Goal: Information Seeking & Learning: Learn about a topic

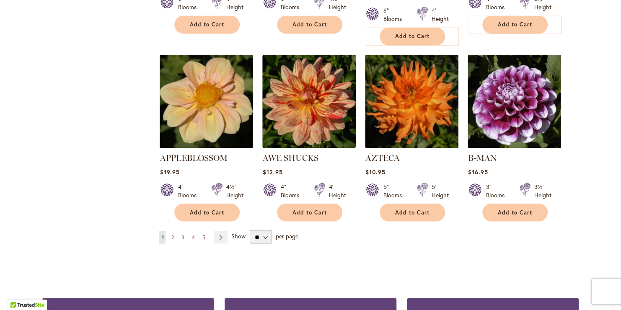
scroll to position [704, 0]
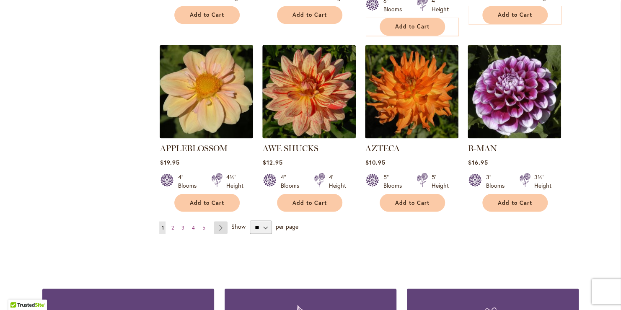
click at [216, 221] on link "Page Next" at bounding box center [221, 227] width 14 height 13
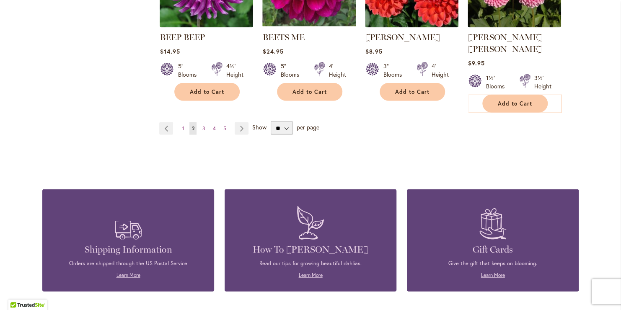
scroll to position [804, 0]
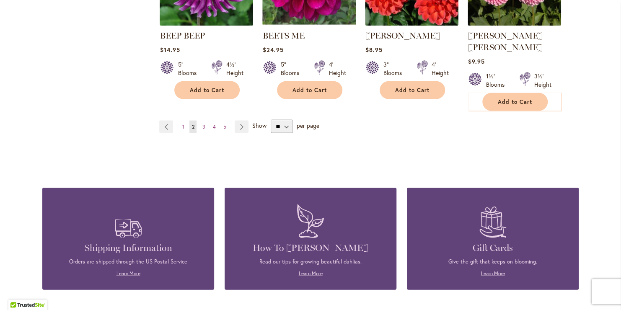
click at [254, 122] on span "Show" at bounding box center [259, 126] width 14 height 8
click at [271, 120] on select "** ** ** **" at bounding box center [282, 126] width 22 height 13
click at [253, 122] on span "Show" at bounding box center [259, 126] width 14 height 8
click at [271, 120] on select "** ** ** **" at bounding box center [282, 126] width 22 height 13
drag, startPoint x: 274, startPoint y: 113, endPoint x: 199, endPoint y: 114, distance: 74.6
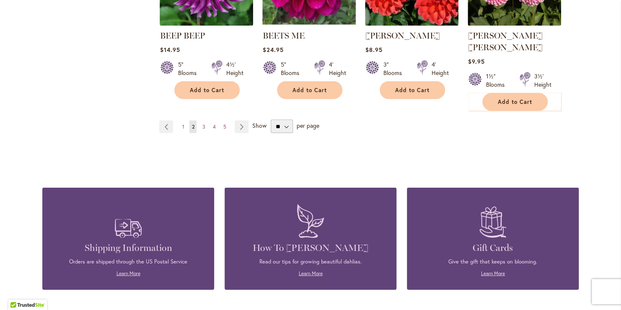
drag, startPoint x: 199, startPoint y: 114, endPoint x: 191, endPoint y: 99, distance: 17.3
click at [201, 121] on link "Page 3" at bounding box center [203, 127] width 7 height 13
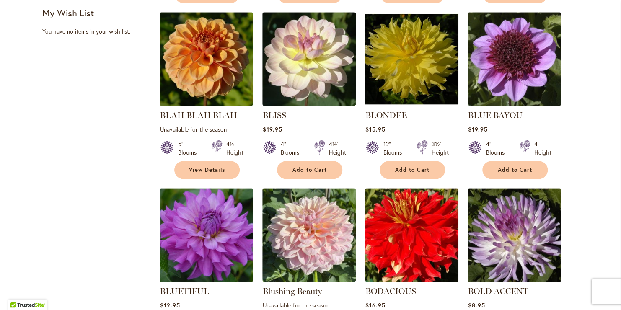
scroll to position [385, 0]
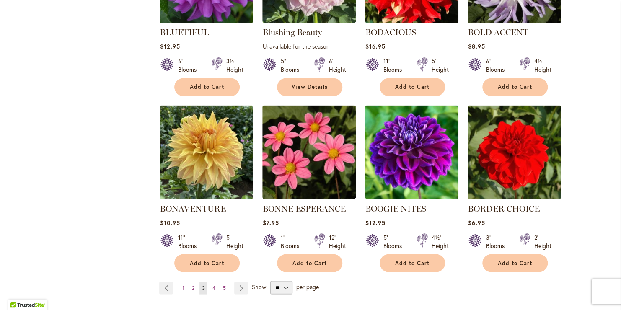
scroll to position [653, 0]
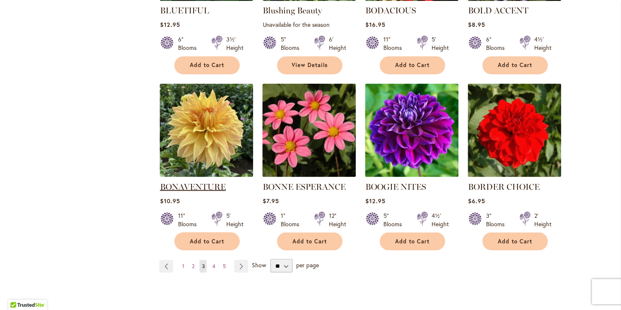
click at [188, 186] on link "BONAVENTURE" at bounding box center [193, 186] width 66 height 10
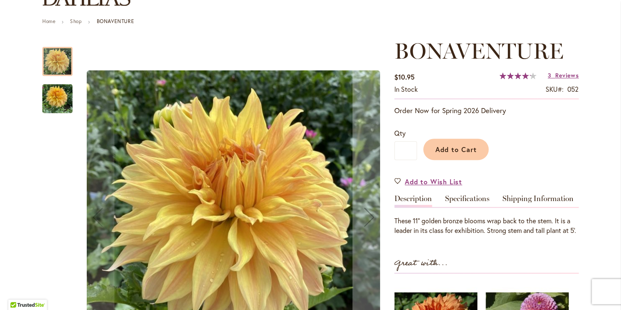
scroll to position [101, 0]
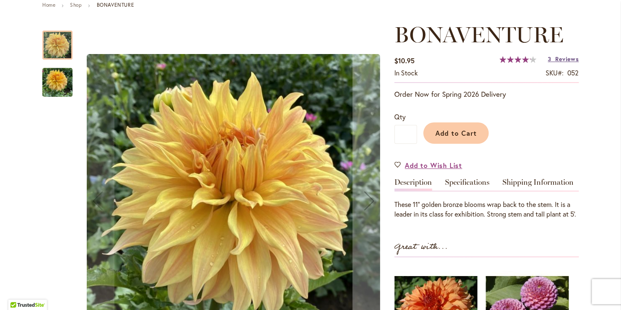
click at [560, 58] on span "Reviews" at bounding box center [566, 59] width 23 height 8
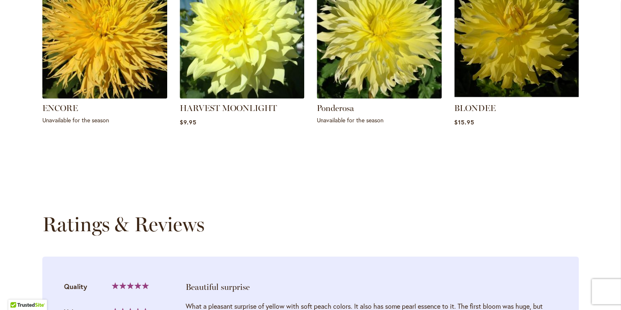
scroll to position [736, 0]
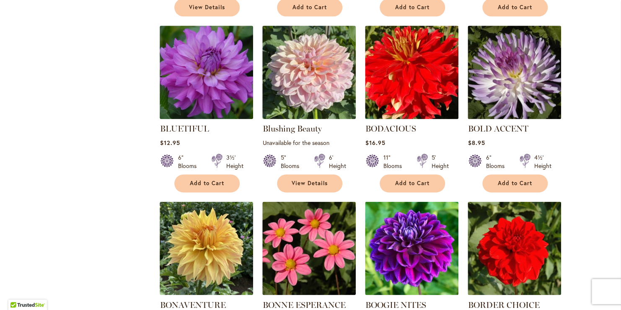
scroll to position [536, 0]
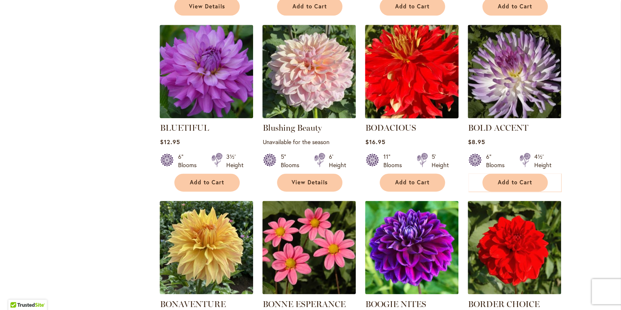
click at [403, 79] on img at bounding box center [412, 72] width 98 height 98
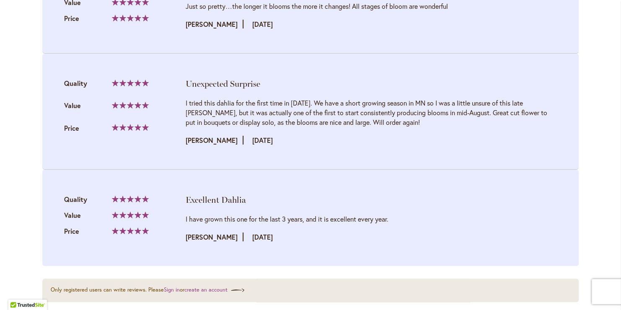
scroll to position [1525, 0]
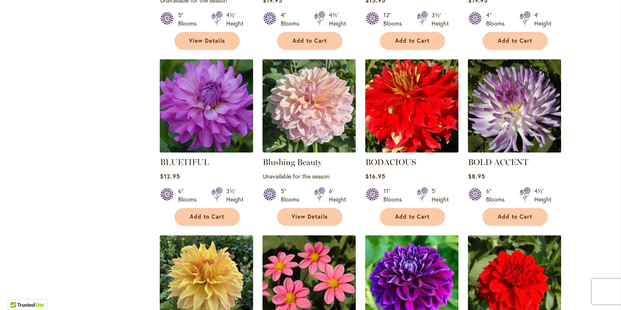
scroll to position [503, 0]
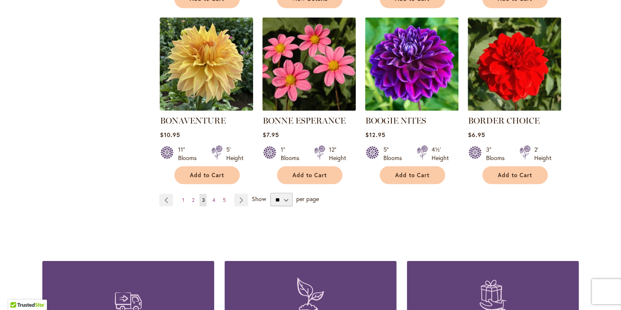
scroll to position [720, 0]
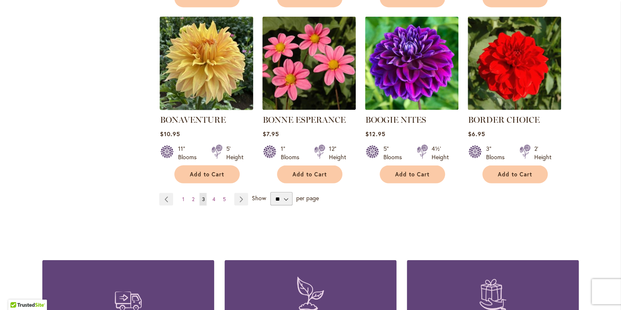
click at [199, 68] on img at bounding box center [206, 63] width 98 height 98
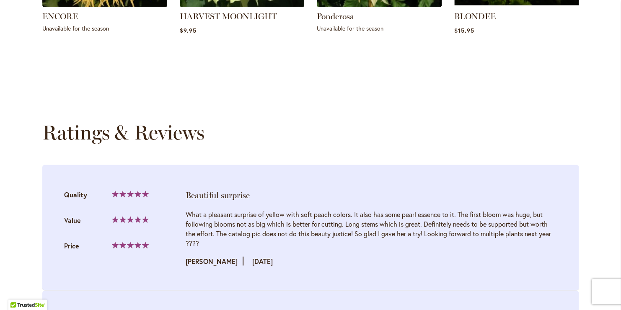
scroll to position [737, 0]
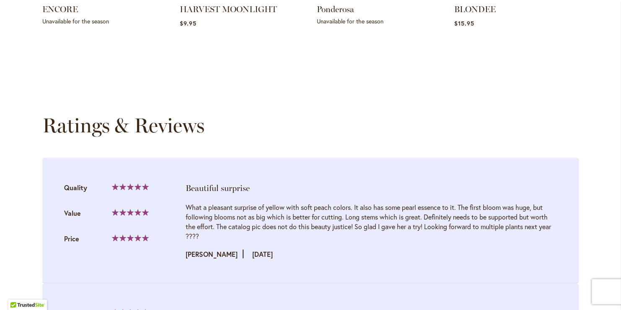
click at [0, 59] on div "Skip to Content Gift Shop & Office Open - Monday-Friday 9-4:30pm / Gift Shop Op…" at bounding box center [310, 140] width 621 height 1707
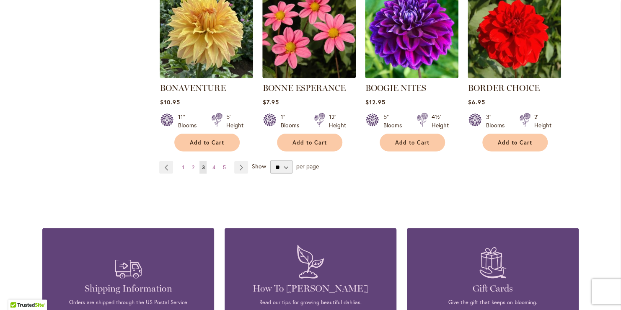
scroll to position [754, 0]
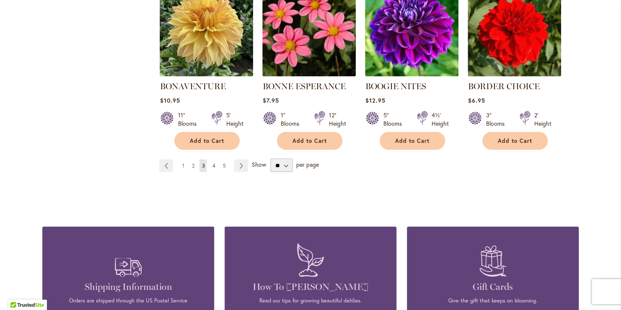
click at [212, 164] on span "4" at bounding box center [213, 165] width 3 height 6
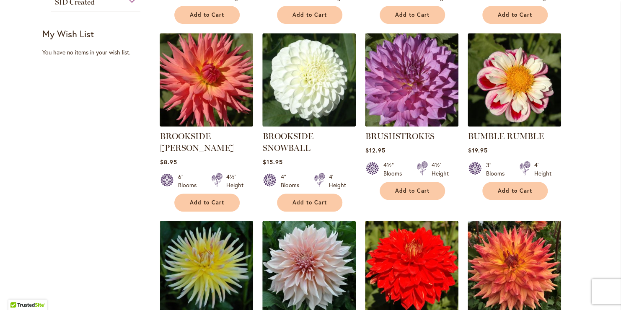
scroll to position [369, 0]
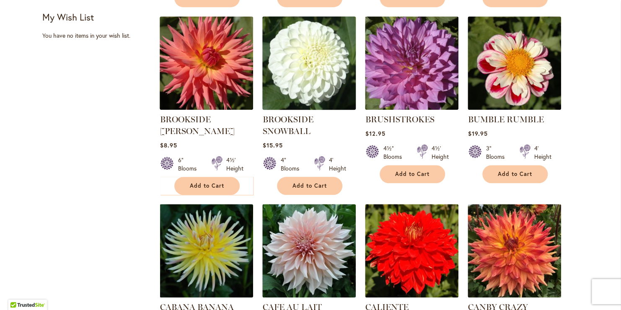
click at [294, 69] on img at bounding box center [309, 63] width 98 height 98
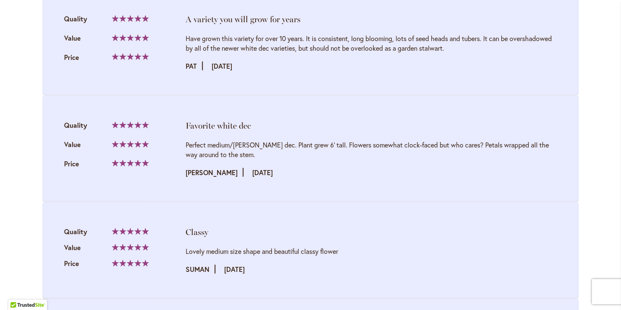
scroll to position [972, 0]
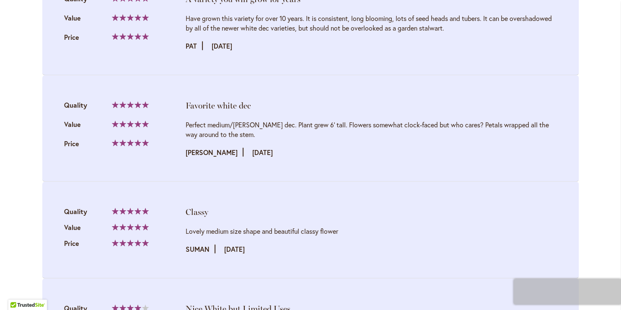
click at [618, 304] on iframe at bounding box center [567, 291] width 107 height 25
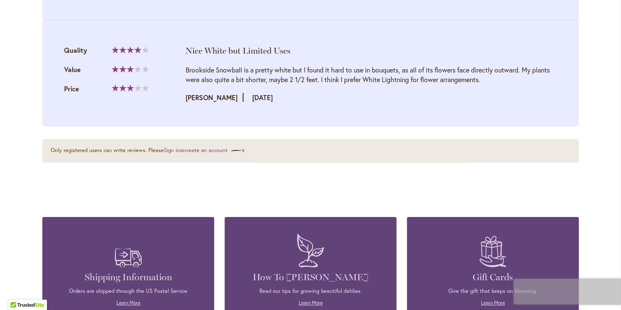
scroll to position [1257, 0]
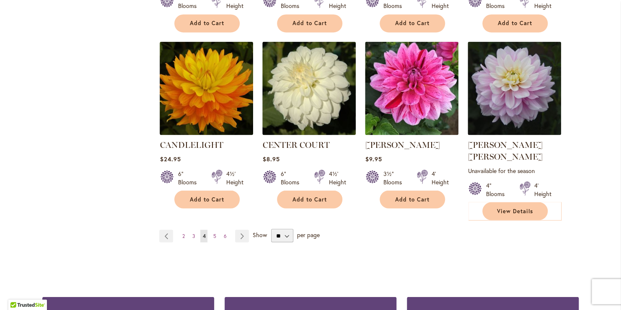
scroll to position [720, 0]
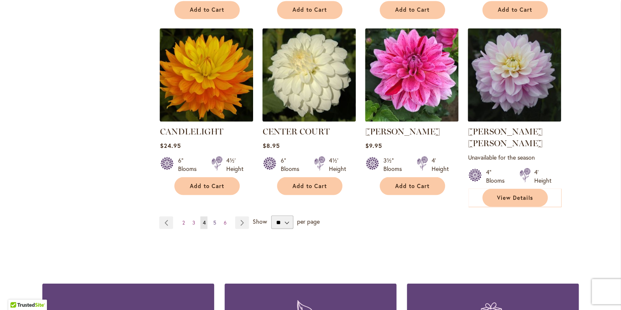
click at [213, 219] on span "5" at bounding box center [214, 222] width 3 height 6
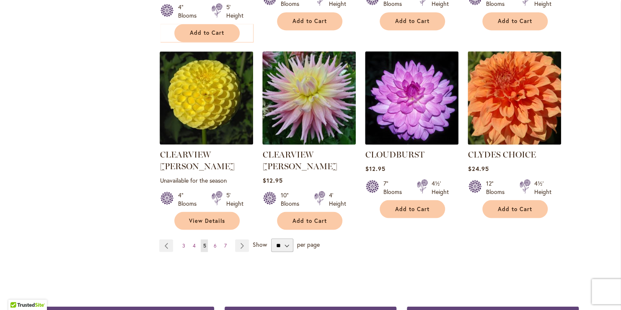
scroll to position [737, 0]
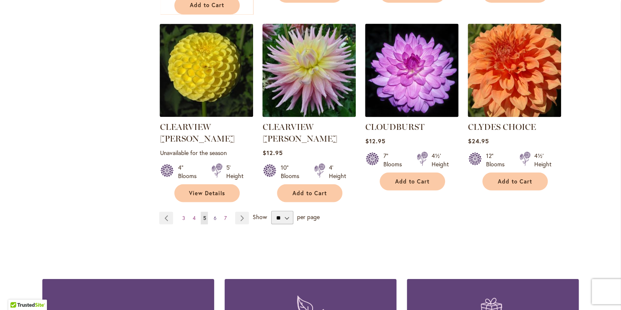
click at [213, 214] on span "6" at bounding box center [214, 217] width 3 height 6
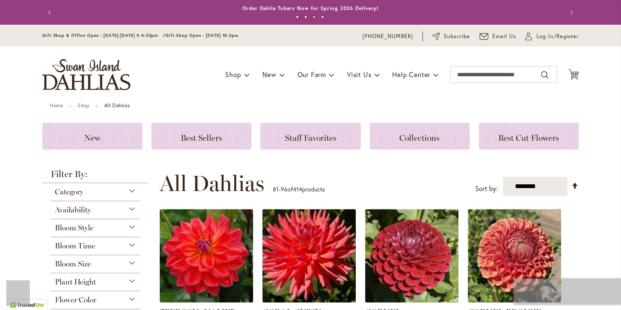
click at [616, 304] on iframe at bounding box center [567, 291] width 107 height 25
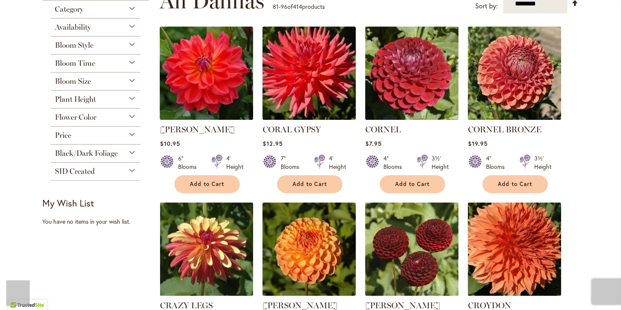
scroll to position [184, 0]
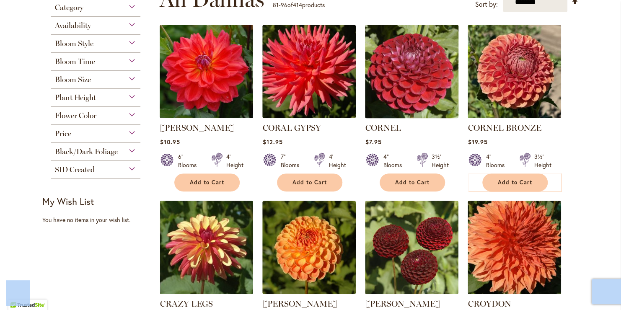
click at [408, 67] on img at bounding box center [412, 72] width 98 height 98
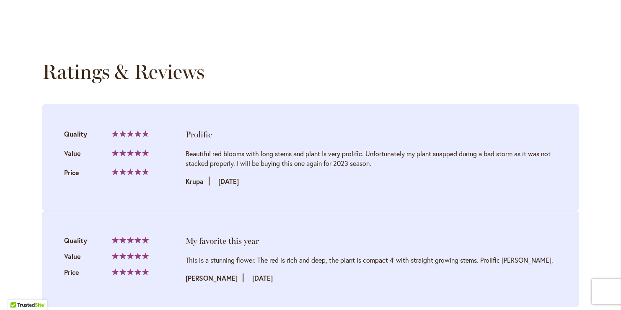
scroll to position [838, 0]
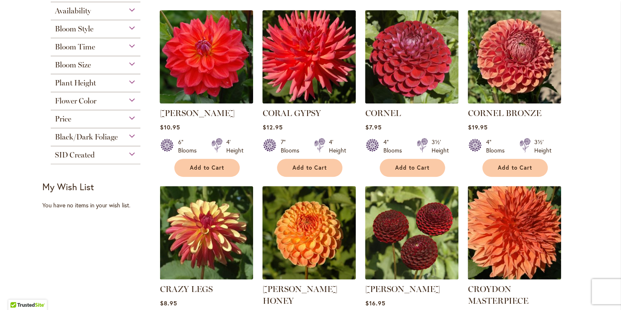
scroll to position [201, 0]
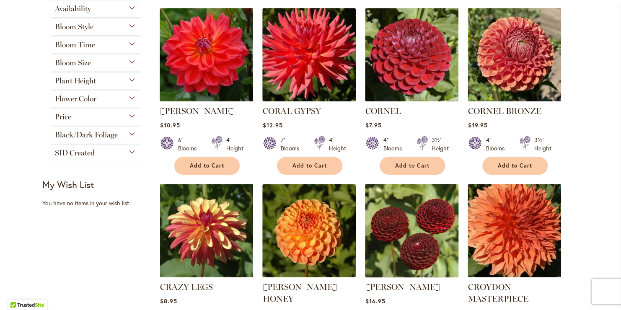
click at [410, 250] on img at bounding box center [412, 231] width 98 height 98
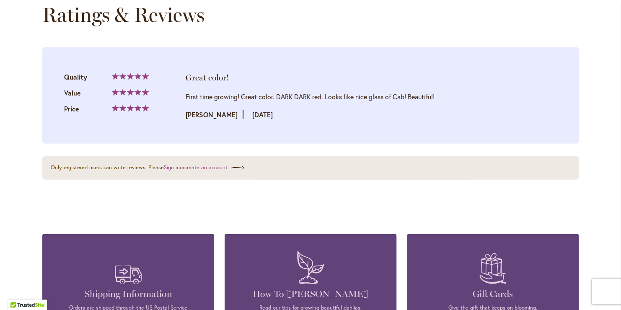
scroll to position [871, 0]
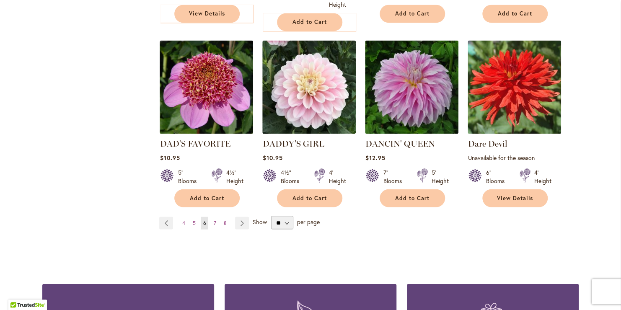
scroll to position [720, 0]
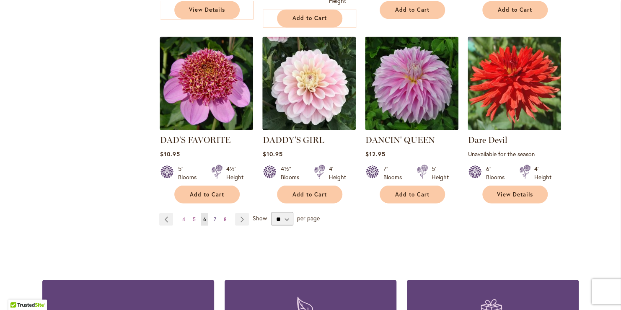
click at [213, 217] on span "7" at bounding box center [214, 219] width 3 height 6
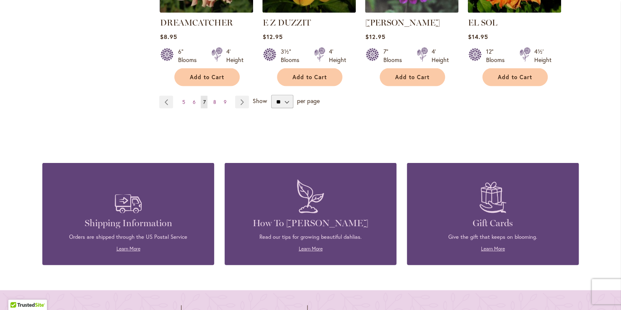
scroll to position [855, 0]
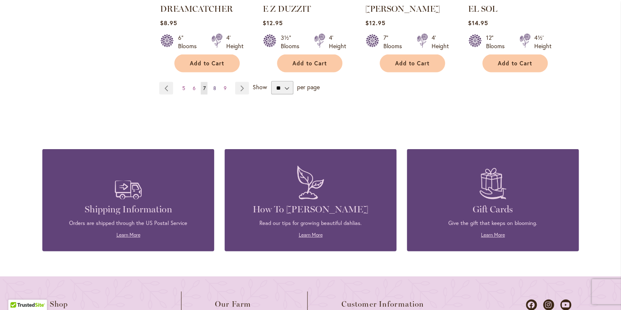
click at [213, 85] on span "8" at bounding box center [214, 88] width 3 height 6
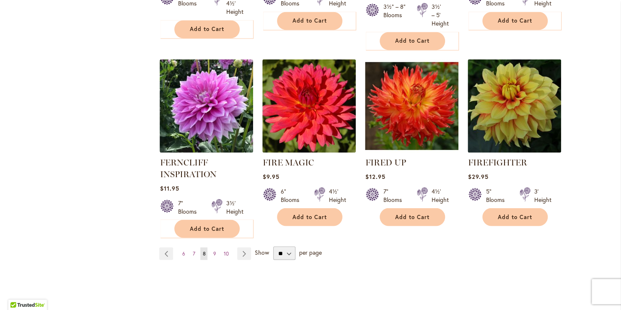
scroll to position [731, 0]
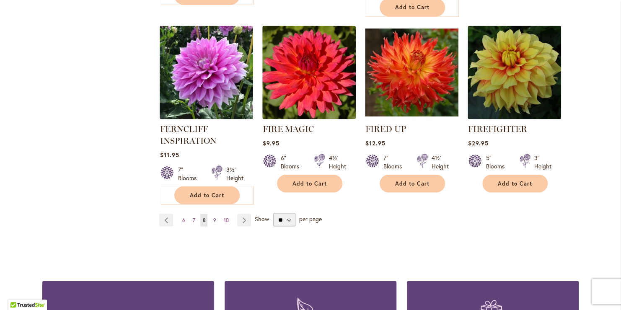
click at [213, 218] on span "9" at bounding box center [214, 220] width 3 height 6
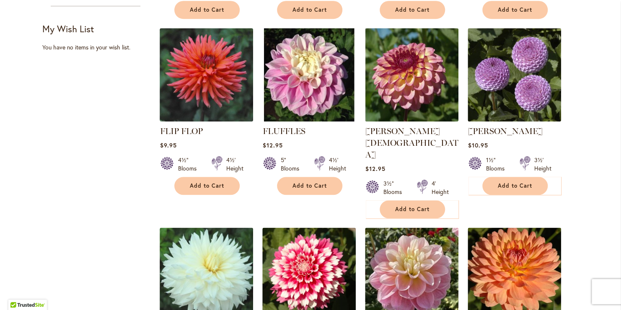
scroll to position [369, 0]
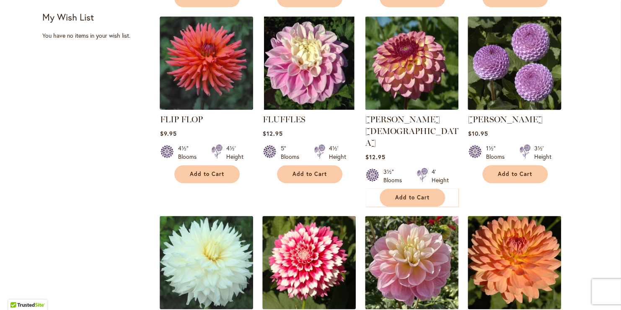
click at [500, 78] on img at bounding box center [514, 63] width 98 height 98
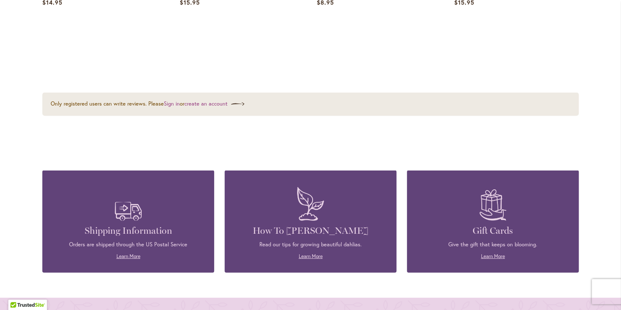
scroll to position [771, 0]
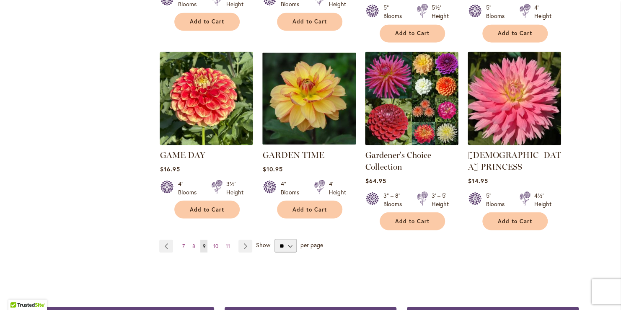
scroll to position [737, 0]
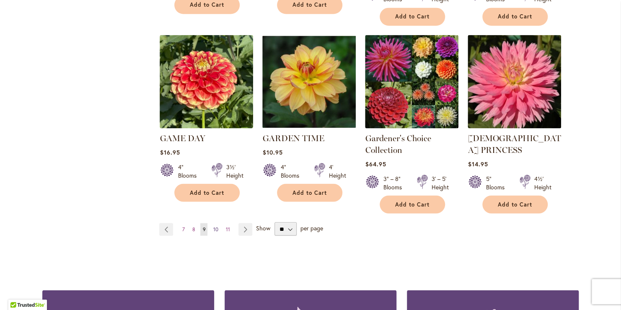
click at [213, 226] on span "10" at bounding box center [215, 229] width 5 height 6
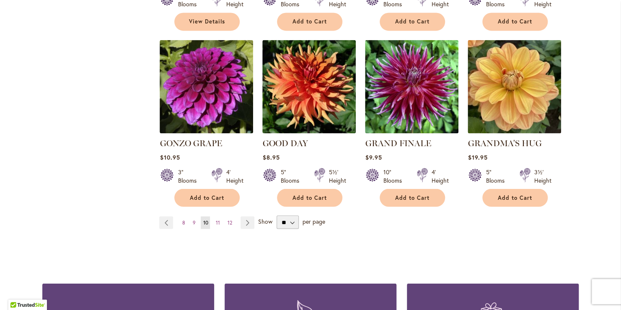
scroll to position [742, 0]
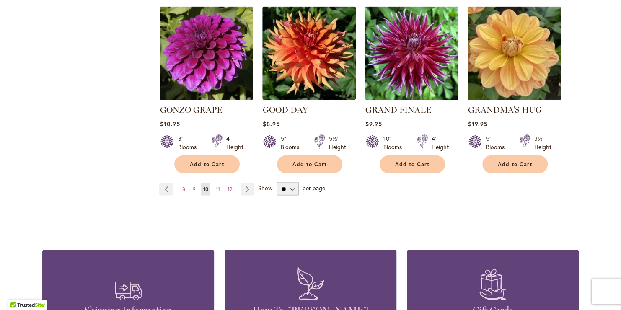
click at [215, 186] on span "11" at bounding box center [217, 189] width 4 height 6
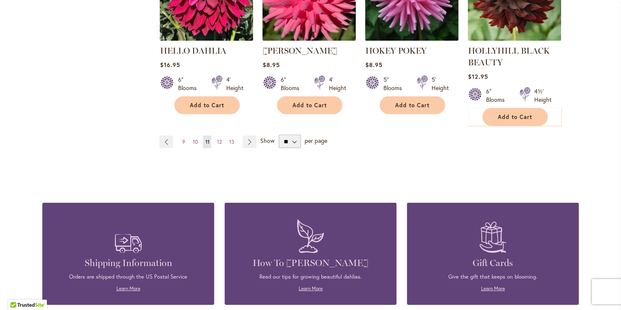
scroll to position [838, 0]
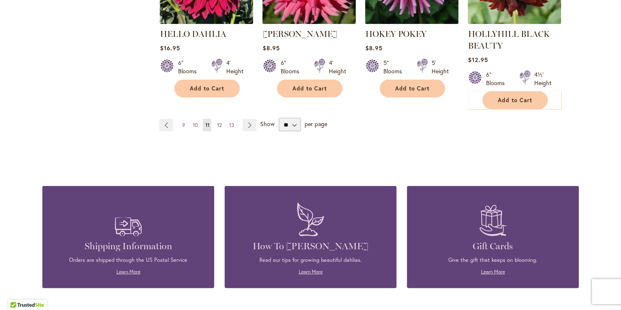
click at [217, 124] on span "12" at bounding box center [219, 125] width 5 height 6
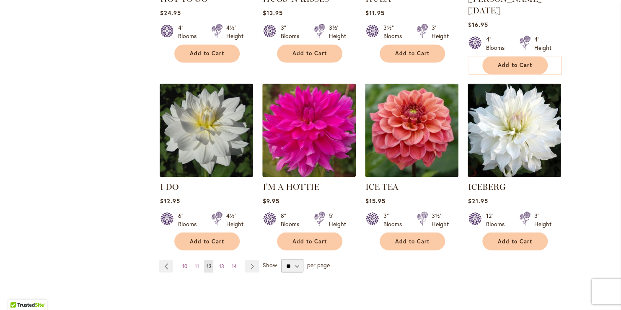
scroll to position [704, 0]
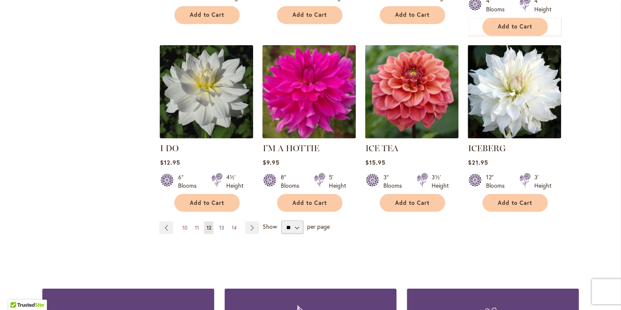
click at [219, 224] on span "13" at bounding box center [221, 227] width 5 height 6
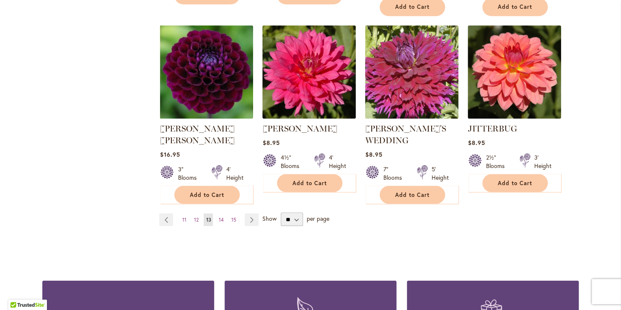
scroll to position [737, 0]
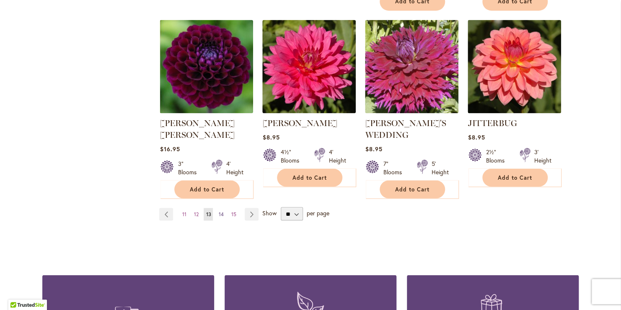
click at [218, 211] on span "14" at bounding box center [220, 214] width 5 height 6
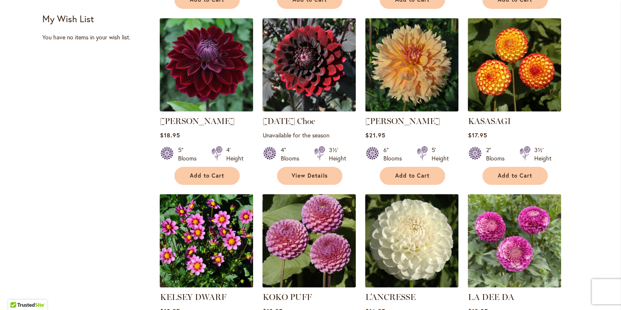
scroll to position [369, 0]
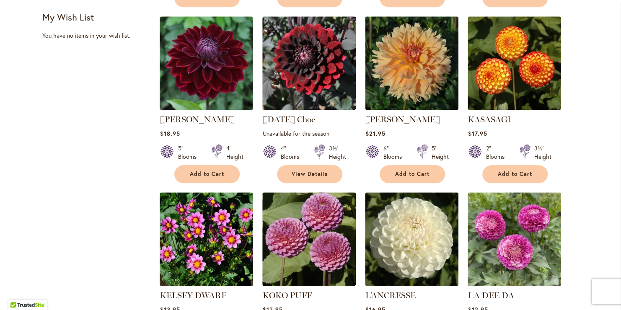
click at [620, 310] on html "Skip to Accessibility Information The store will not work correctly in the case…" at bounding box center [310, 155] width 621 height 310
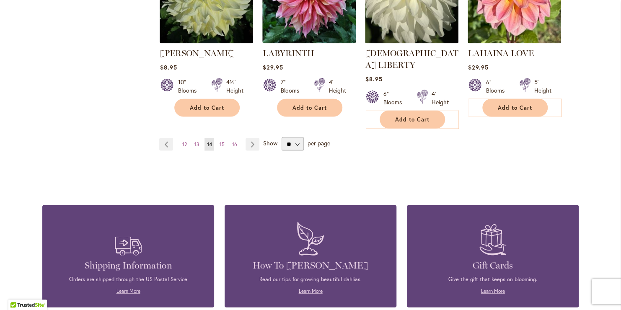
scroll to position [787, 0]
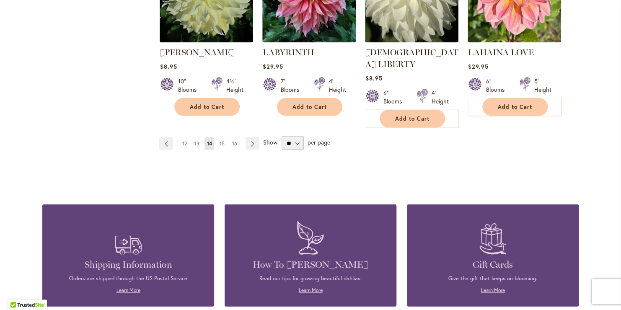
click at [219, 140] on span "15" at bounding box center [221, 143] width 5 height 6
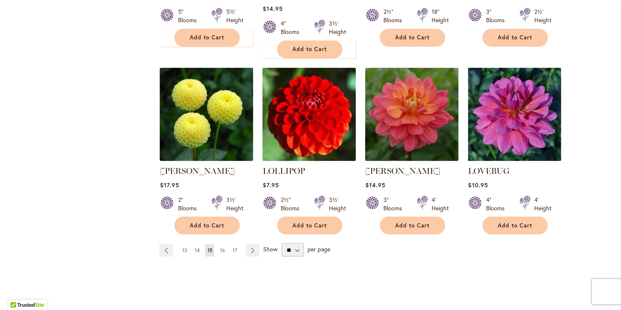
scroll to position [698, 0]
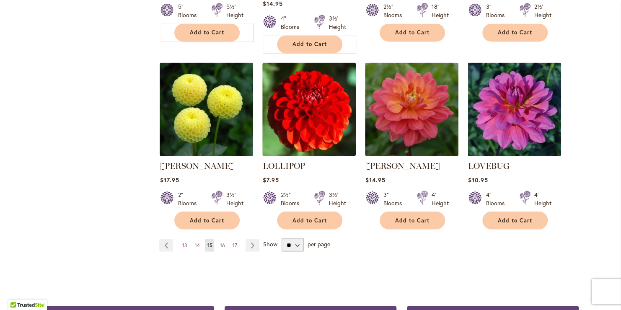
click at [219, 242] on span "16" at bounding box center [221, 245] width 5 height 6
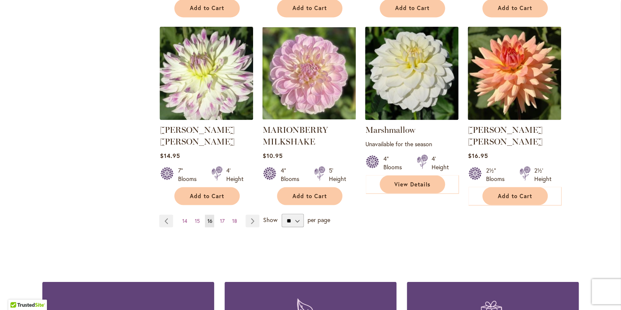
scroll to position [737, 0]
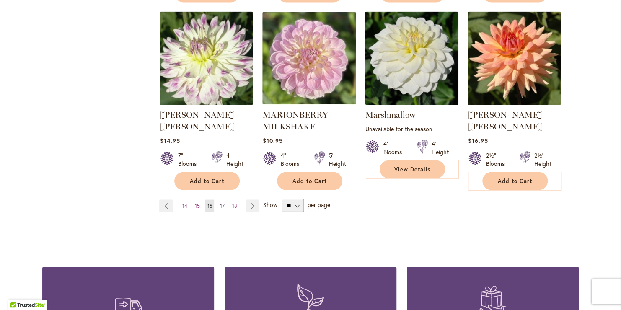
click at [219, 202] on span "17" at bounding box center [221, 205] width 5 height 6
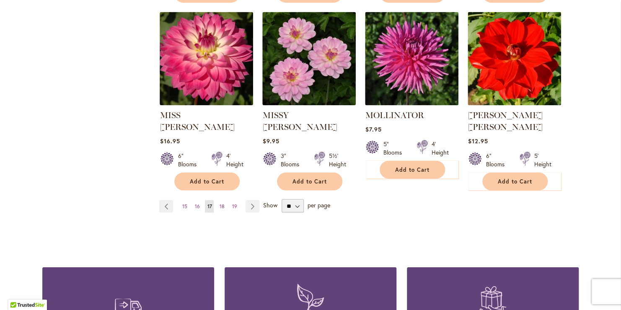
scroll to position [737, 0]
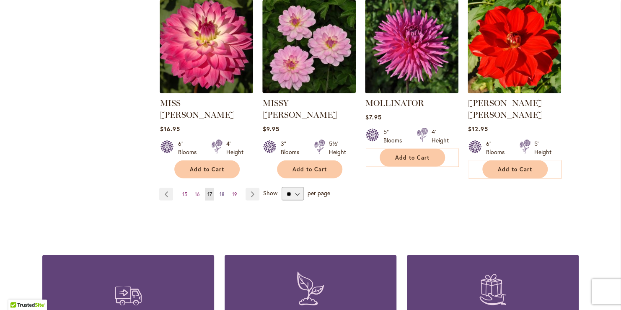
click at [219, 191] on span "18" at bounding box center [221, 194] width 5 height 6
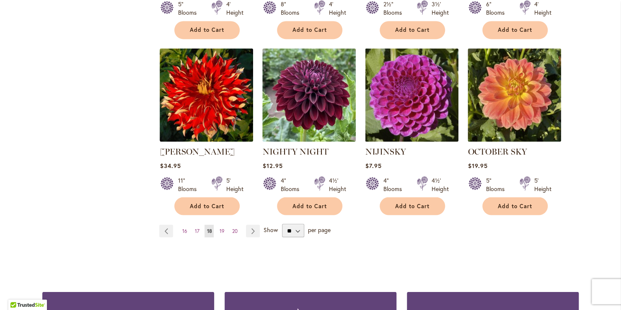
scroll to position [704, 0]
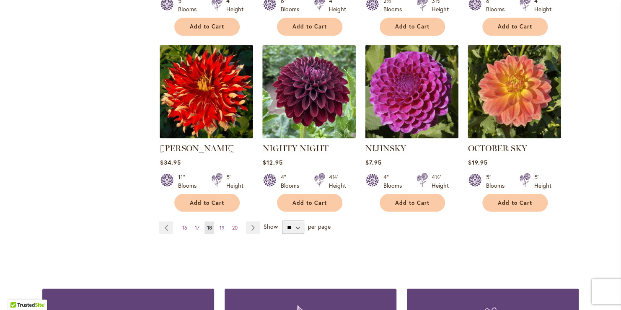
click at [219, 224] on span "19" at bounding box center [221, 227] width 5 height 6
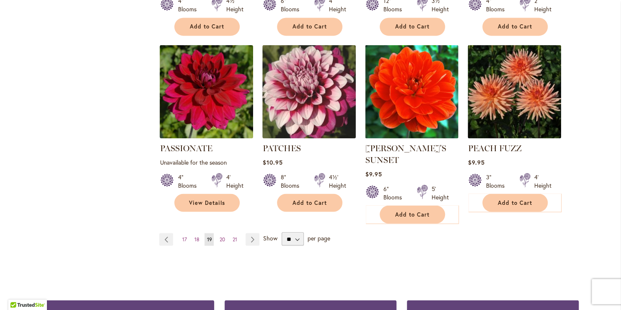
scroll to position [709, 0]
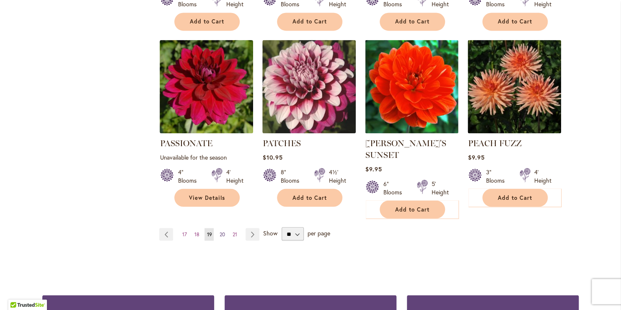
click at [219, 231] on span "20" at bounding box center [221, 234] width 5 height 6
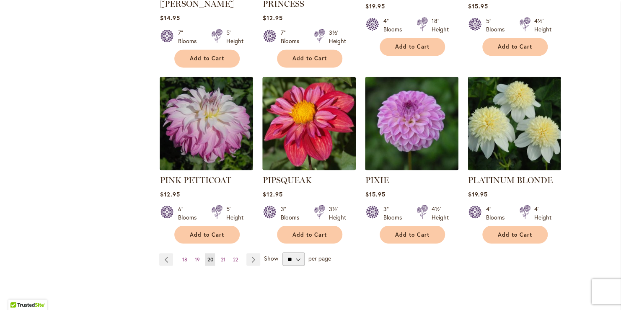
scroll to position [737, 0]
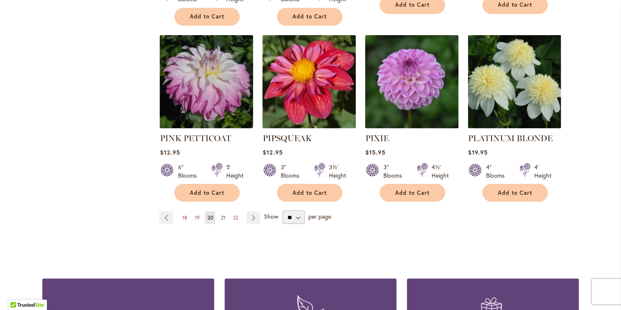
click at [220, 214] on span "21" at bounding box center [222, 217] width 5 height 6
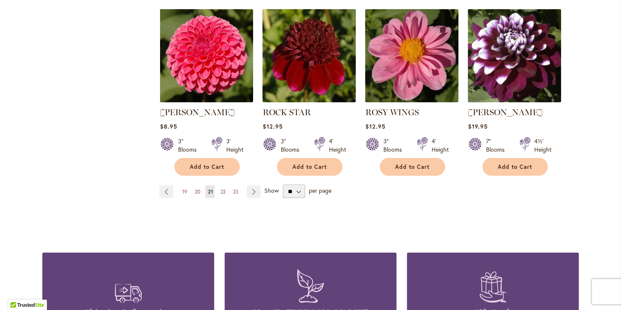
scroll to position [754, 0]
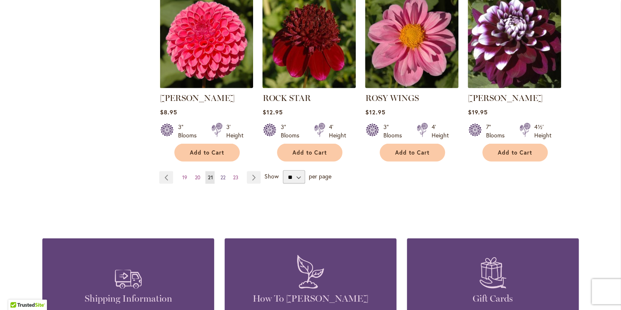
click at [222, 176] on link "Page 22" at bounding box center [222, 177] width 9 height 13
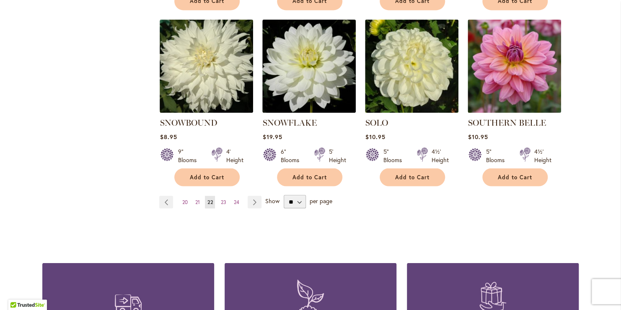
scroll to position [737, 0]
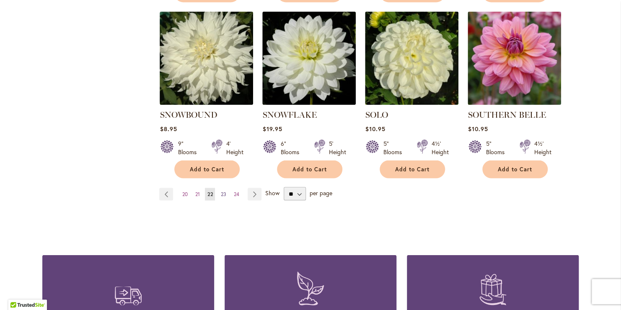
click at [220, 191] on span "23" at bounding box center [222, 194] width 5 height 6
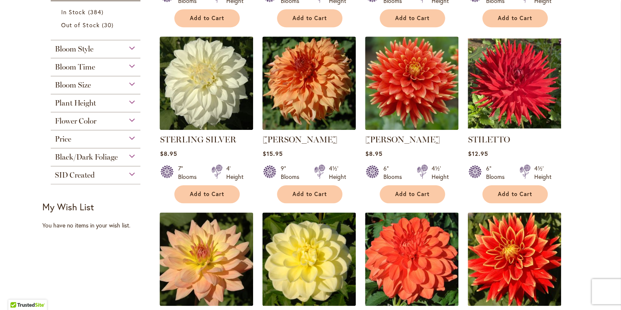
scroll to position [352, 0]
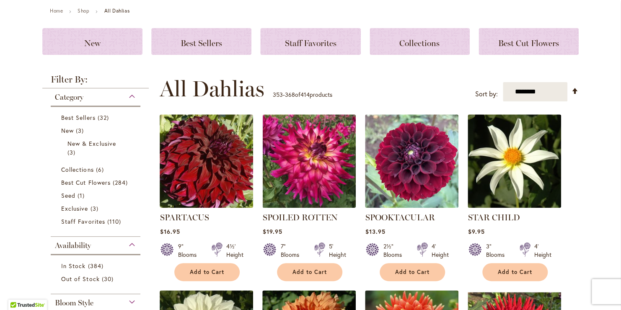
scroll to position [56, 0]
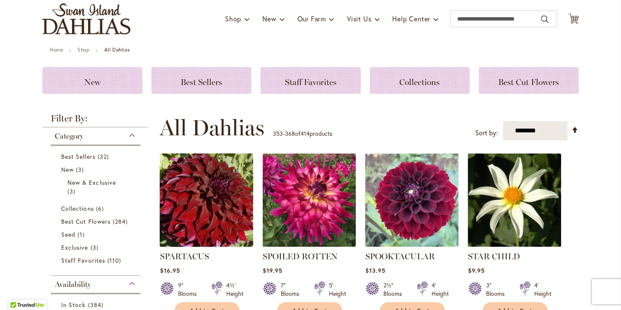
click at [193, 243] on img at bounding box center [206, 200] width 98 height 98
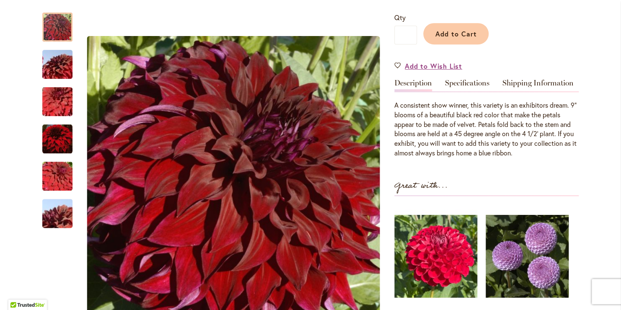
scroll to position [218, 0]
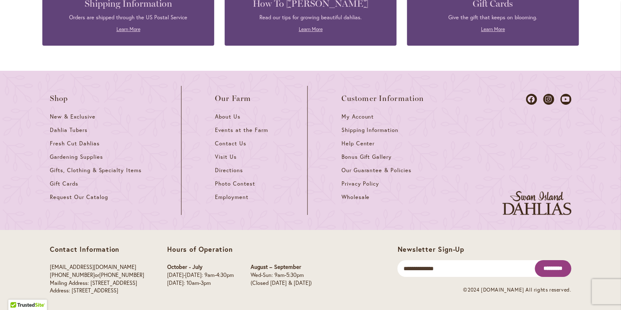
scroll to position [1409, 0]
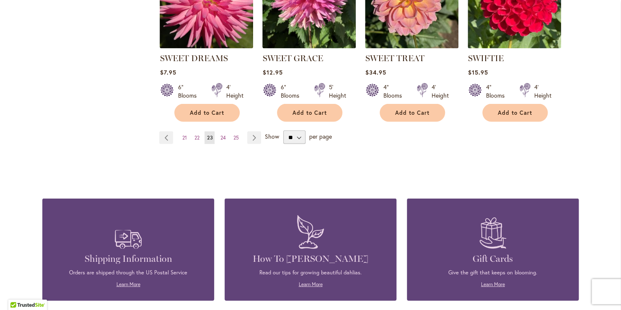
scroll to position [771, 0]
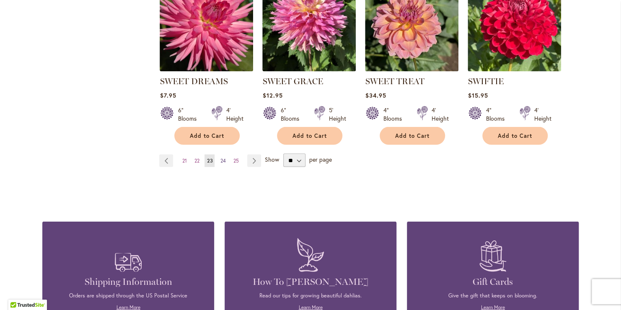
click at [220, 157] on span "24" at bounding box center [222, 160] width 5 height 6
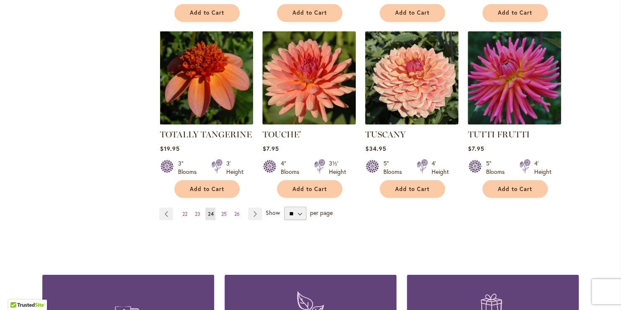
scroll to position [720, 0]
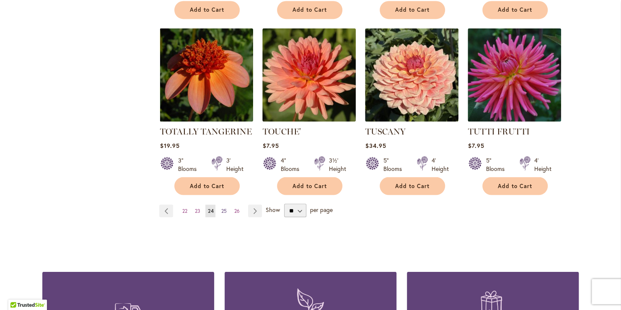
click at [221, 207] on span "25" at bounding box center [223, 210] width 5 height 6
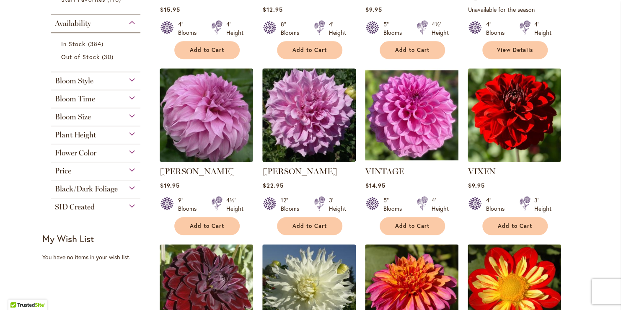
scroll to position [335, 0]
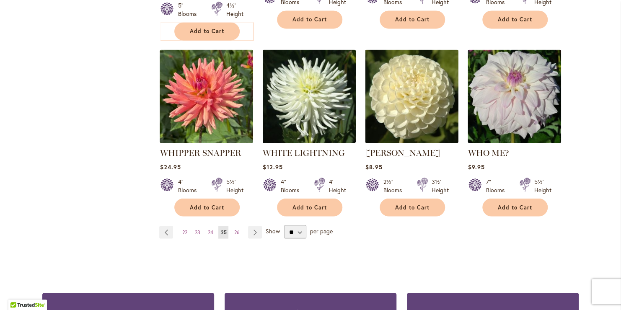
scroll to position [720, 0]
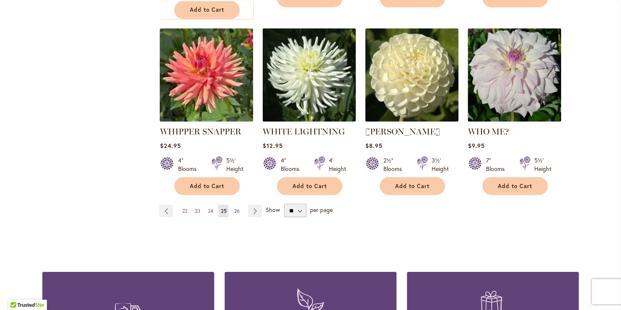
click at [234, 207] on span "26" at bounding box center [236, 210] width 5 height 6
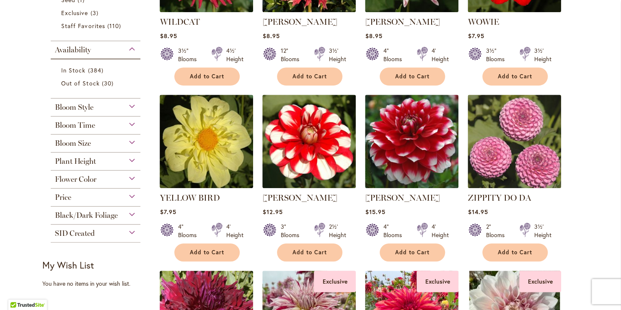
scroll to position [318, 0]
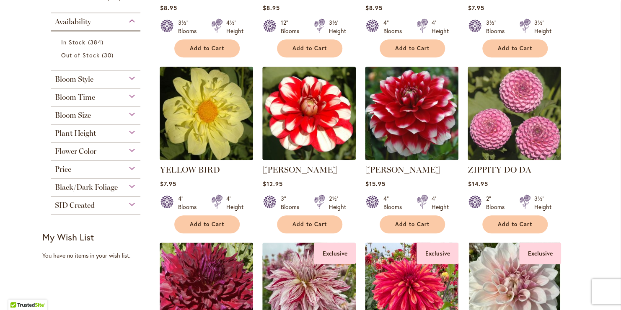
click at [620, 310] on html "Skip to Accessibility Information The store will not work correctly in the case…" at bounding box center [310, 155] width 621 height 310
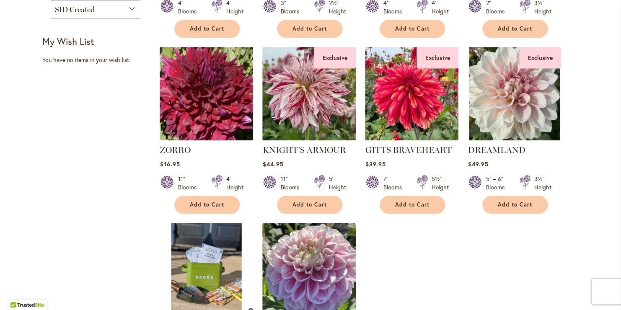
scroll to position [519, 0]
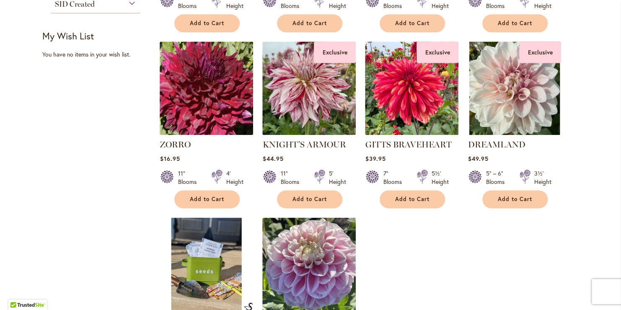
click at [177, 144] on link "ZORRO" at bounding box center [175, 144] width 31 height 10
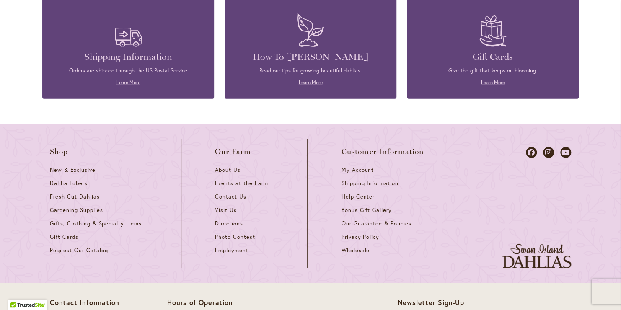
scroll to position [1212, 0]
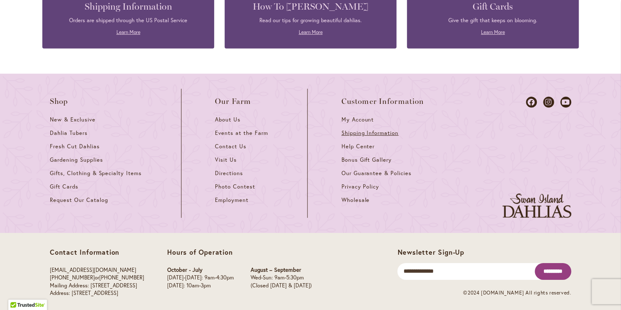
click at [348, 129] on span "Shipping Information" at bounding box center [369, 132] width 57 height 7
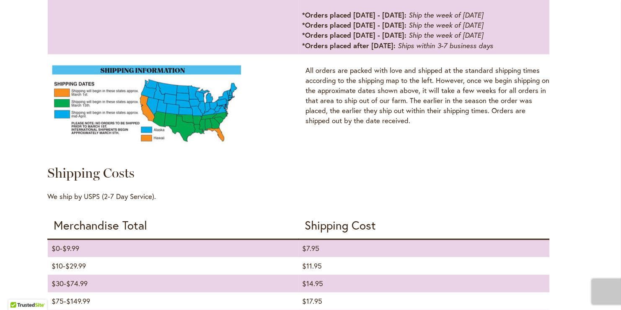
scroll to position [798, 0]
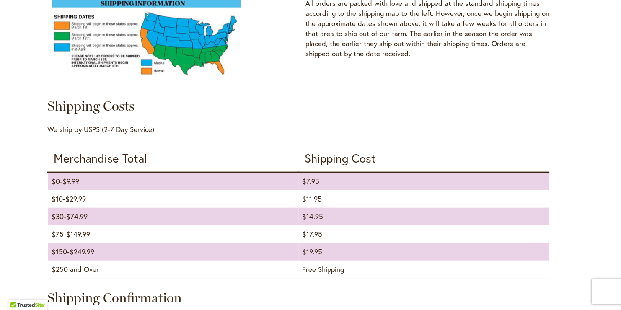
click at [617, 303] on iframe at bounding box center [316, 291] width 621 height 23
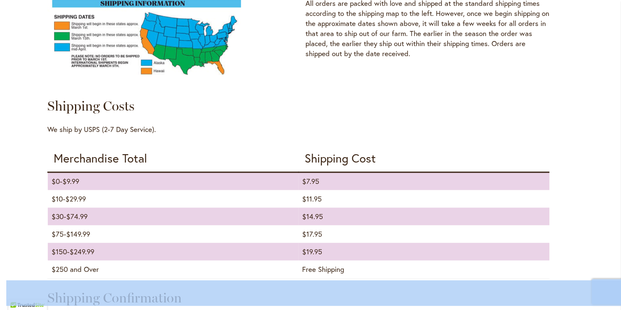
click at [617, 303] on iframe at bounding box center [316, 291] width 621 height 23
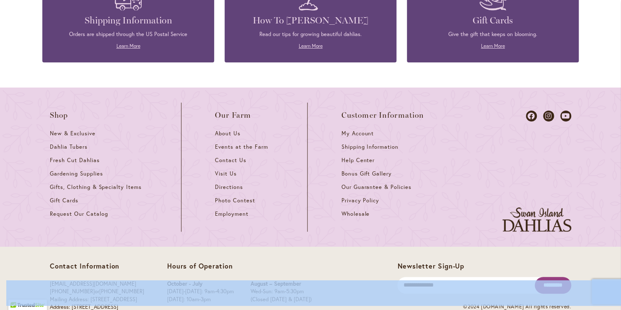
scroll to position [1482, 0]
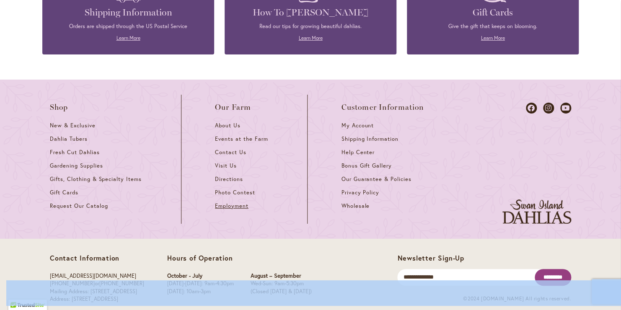
click at [227, 202] on span "Employment" at bounding box center [232, 205] width 34 height 7
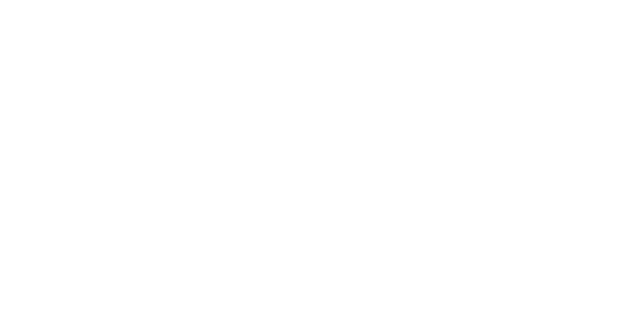
click at [222, 192] on body at bounding box center [310, 155] width 621 height 310
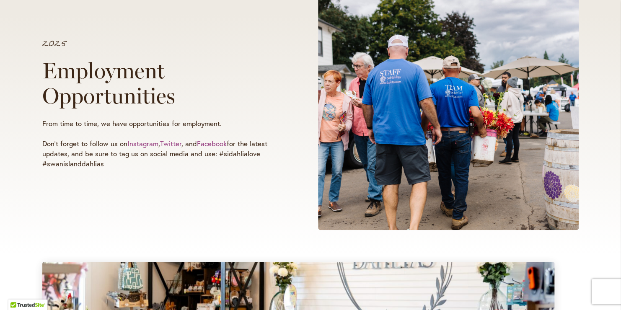
scroll to position [151, 0]
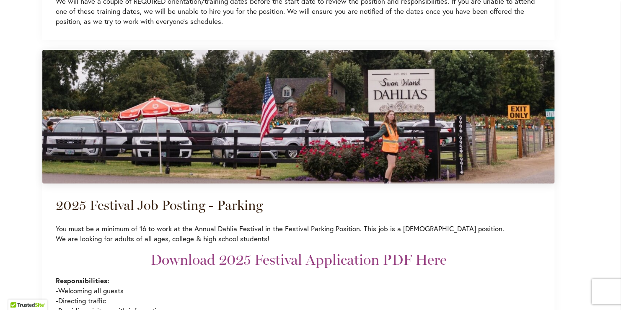
scroll to position [1541, 0]
